Goal: Task Accomplishment & Management: Manage account settings

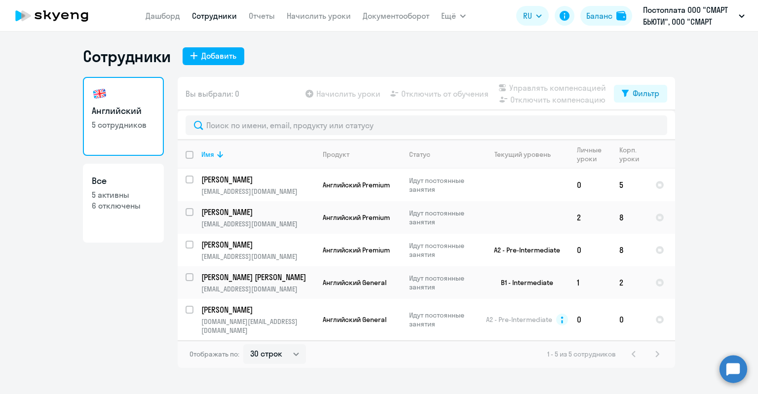
select select "30"
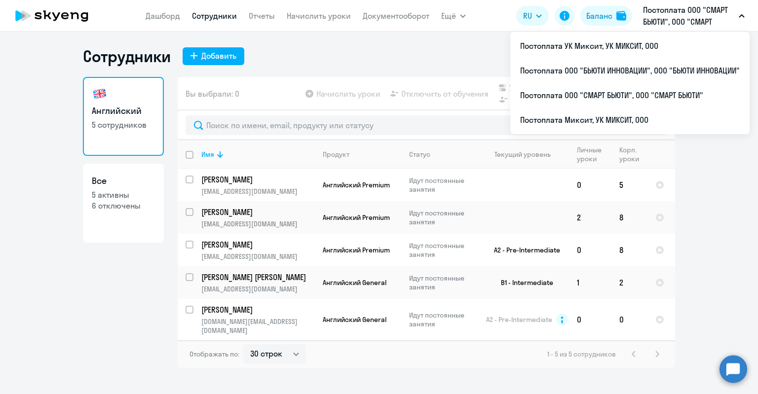
click at [665, 22] on p "Постоплата ООО "СМАРТ БЬЮТИ", ООО "СМАРТ БЬЮТИ"" at bounding box center [689, 16] width 92 height 24
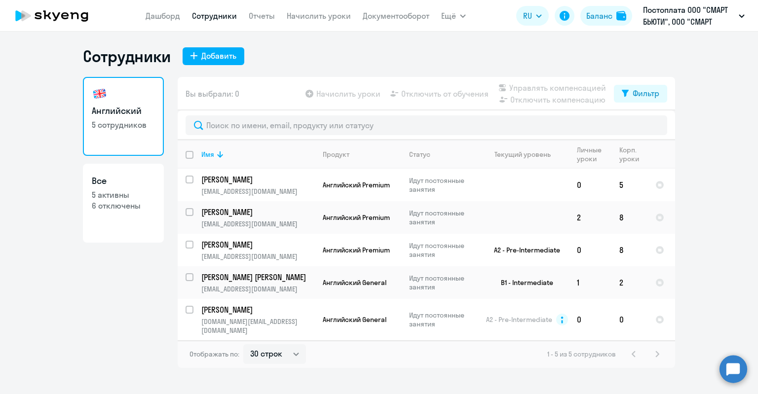
click at [665, 22] on p "Постоплата ООО "СМАРТ БЬЮТИ", ООО "СМАРТ БЬЮТИ"" at bounding box center [689, 16] width 92 height 24
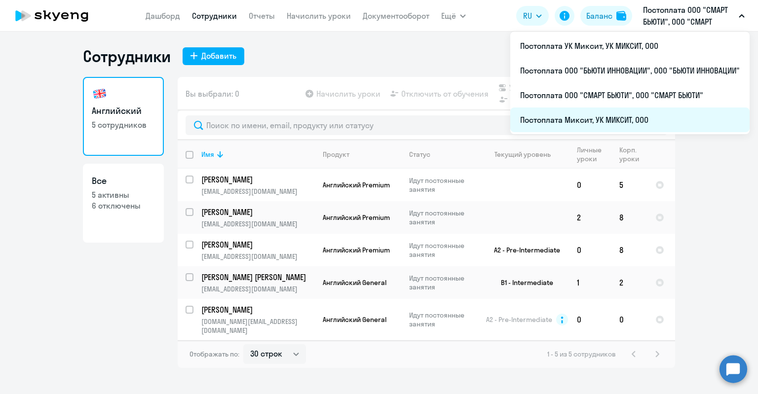
click at [622, 117] on li "Постоплата Миксит, УК МИКСИТ, ООО" at bounding box center [629, 120] width 239 height 25
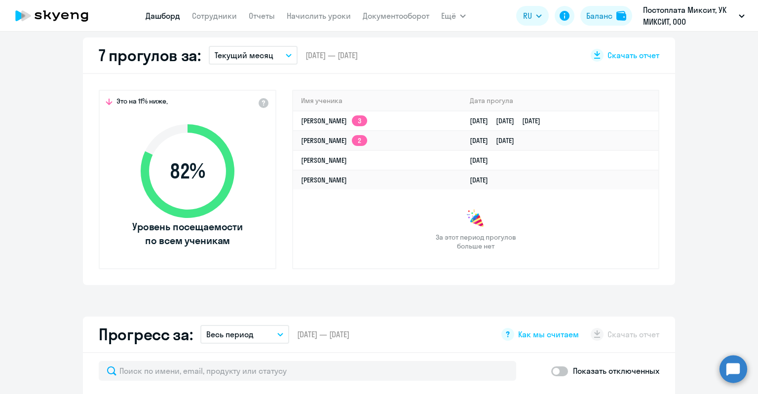
select select "30"
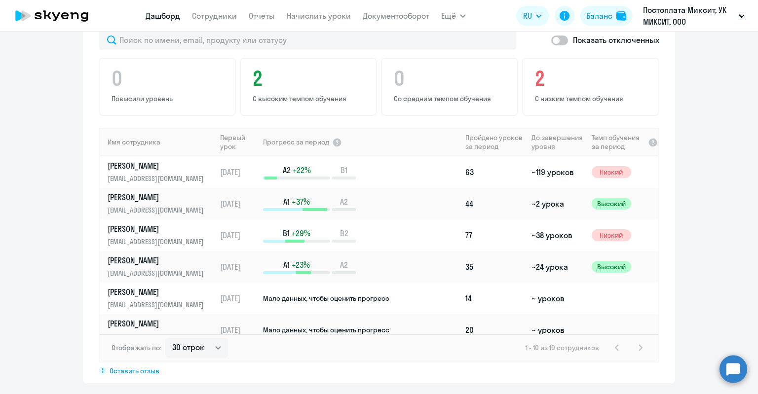
scroll to position [691, 0]
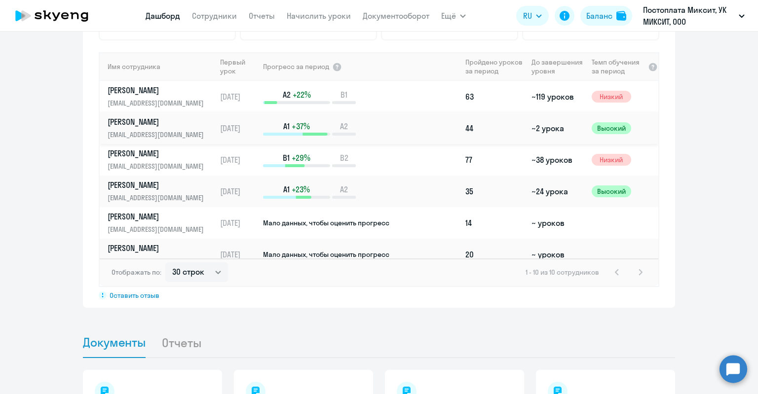
click at [141, 119] on p "[PERSON_NAME]" at bounding box center [159, 121] width 102 height 11
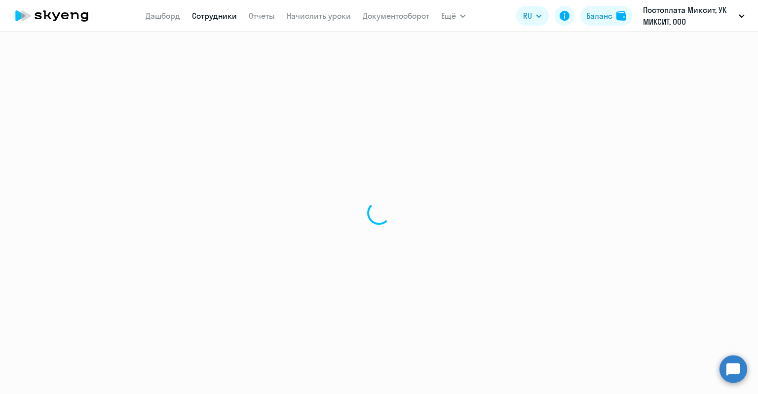
select select "english"
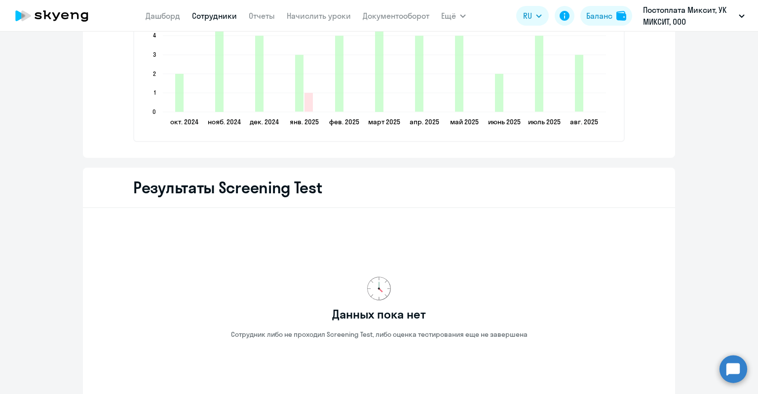
scroll to position [1641, 0]
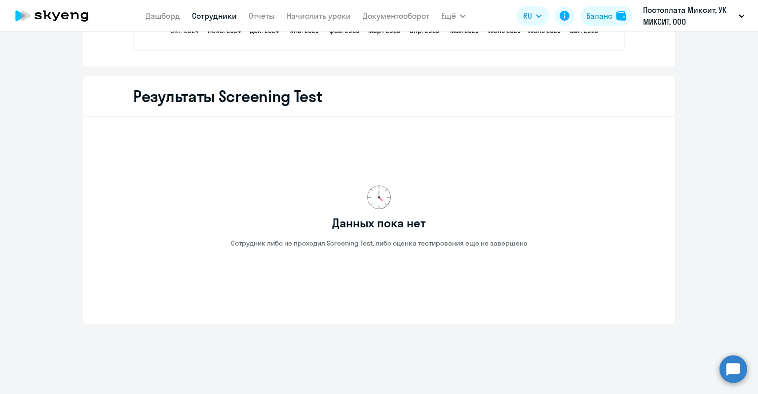
click at [201, 15] on link "Сотрудники" at bounding box center [214, 16] width 45 height 10
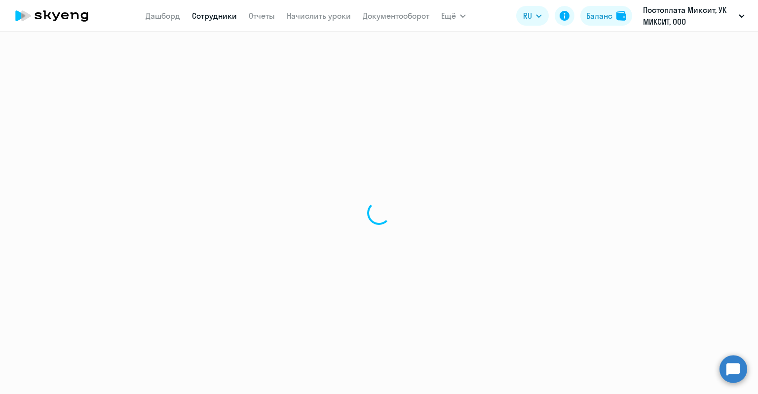
select select "30"
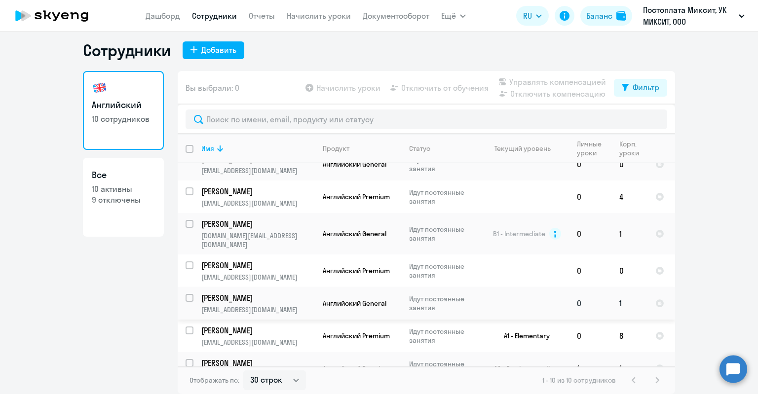
scroll to position [124, 0]
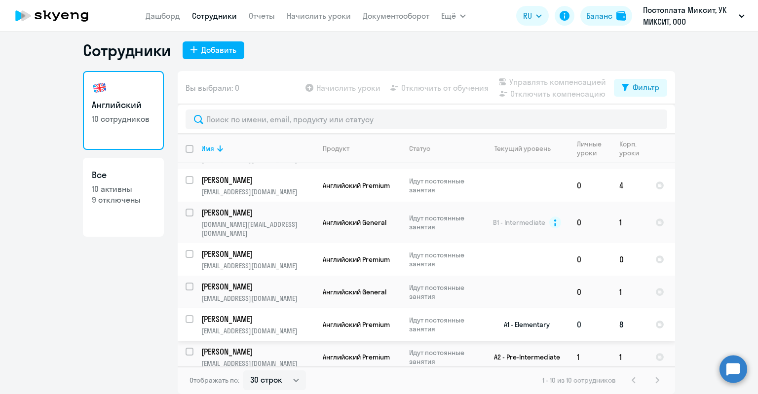
click at [187, 315] on input "select row 39471215" at bounding box center [196, 325] width 20 height 20
checkbox input "true"
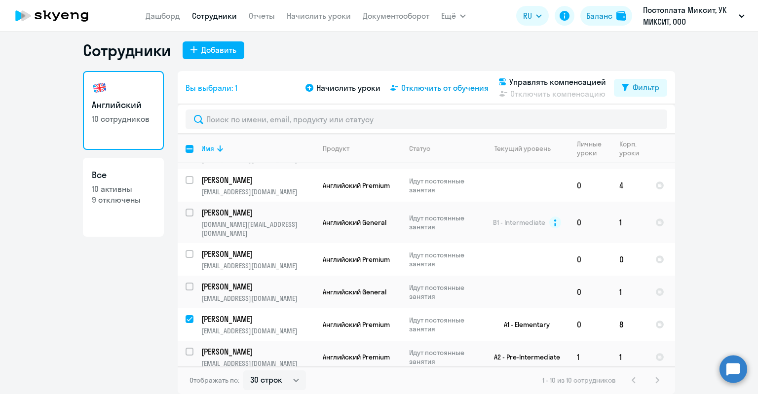
click at [431, 90] on span "Отключить от обучения" at bounding box center [444, 88] width 87 height 12
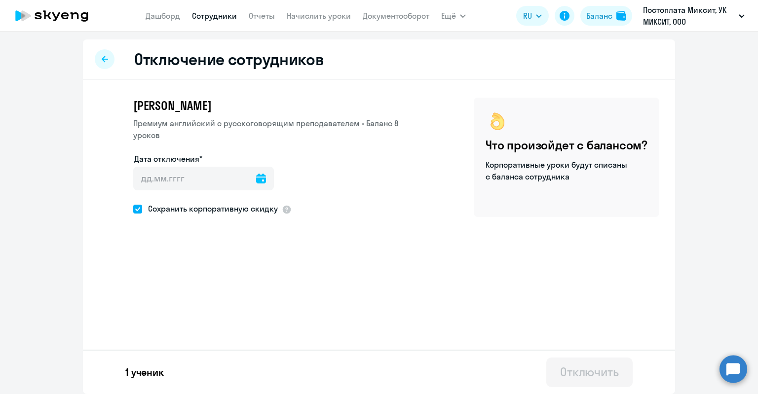
click at [259, 174] on icon at bounding box center [261, 179] width 10 height 10
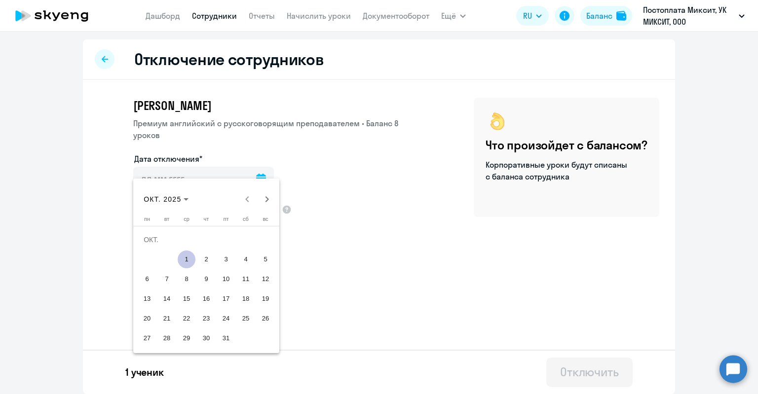
click at [189, 264] on span "1" at bounding box center [187, 260] width 18 height 18
type input "[DATE]"
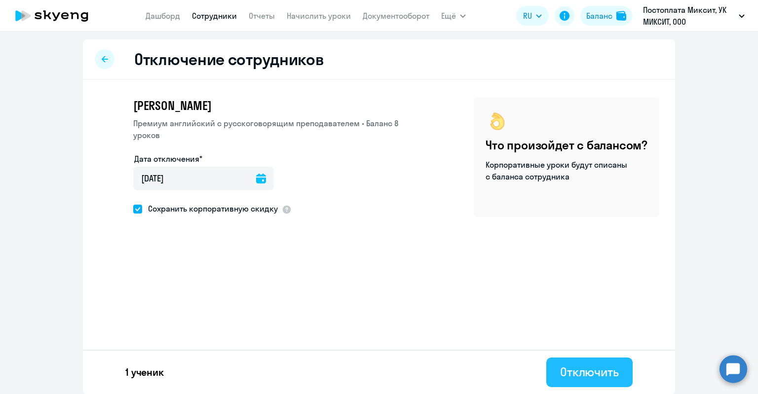
click at [582, 369] on div "Отключить" at bounding box center [589, 372] width 59 height 16
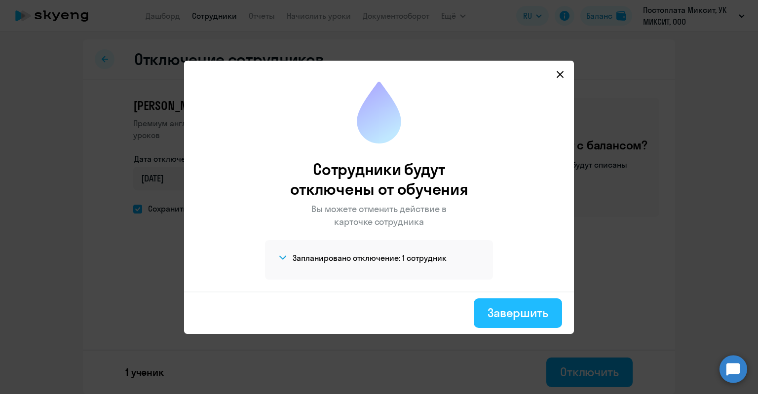
click at [514, 312] on div "Завершить" at bounding box center [518, 313] width 61 height 16
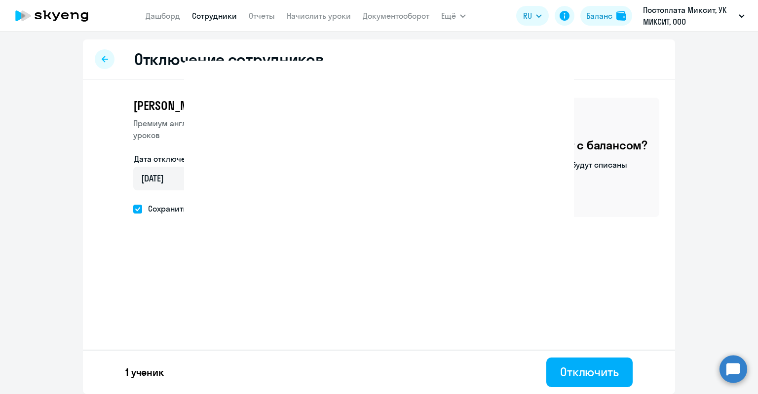
select select "30"
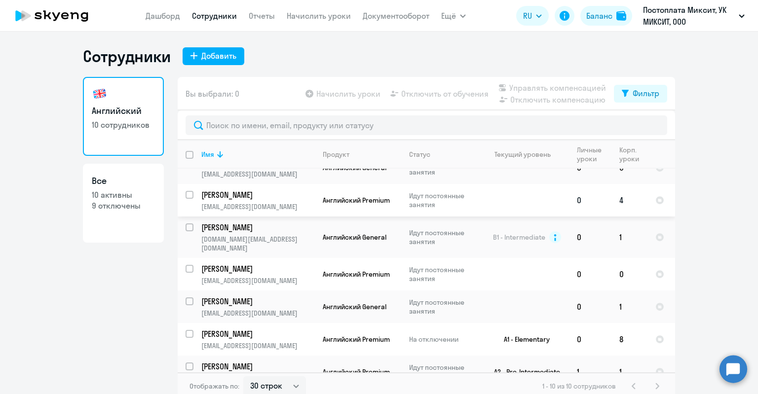
scroll to position [124, 0]
